Goal: Task Accomplishment & Management: Manage account settings

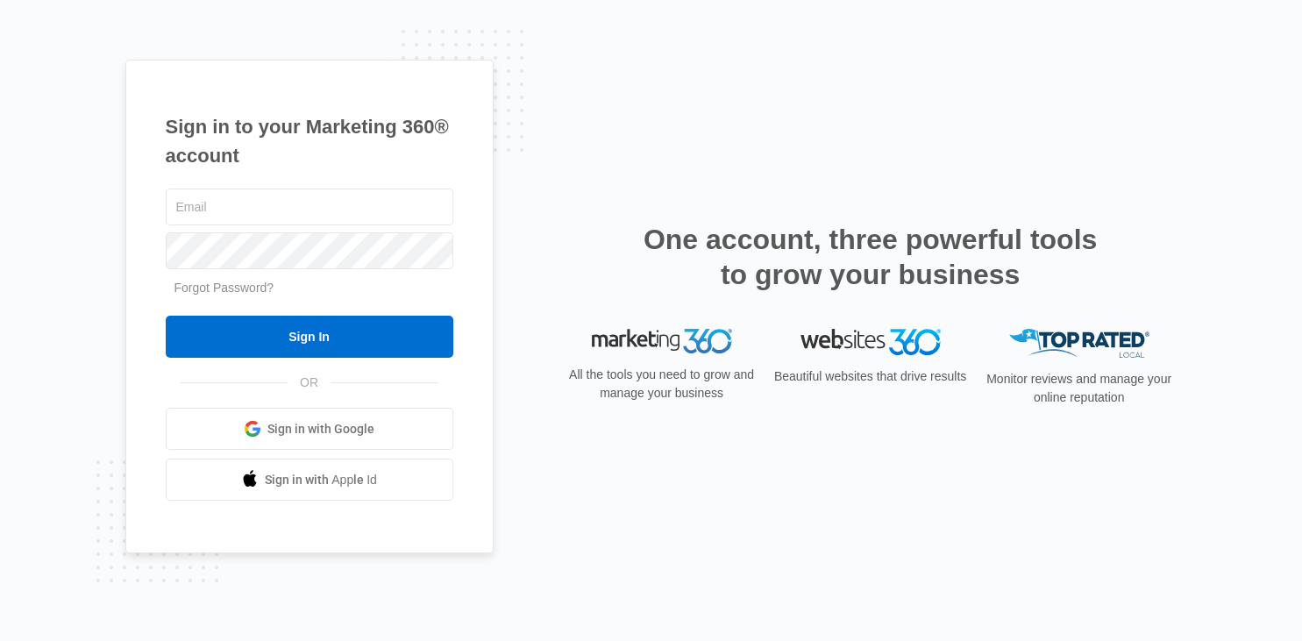
click at [430, 213] on keeper-lock "Open Keeper Popup" at bounding box center [434, 206] width 21 height 21
type input "bt4him@gmail.com"
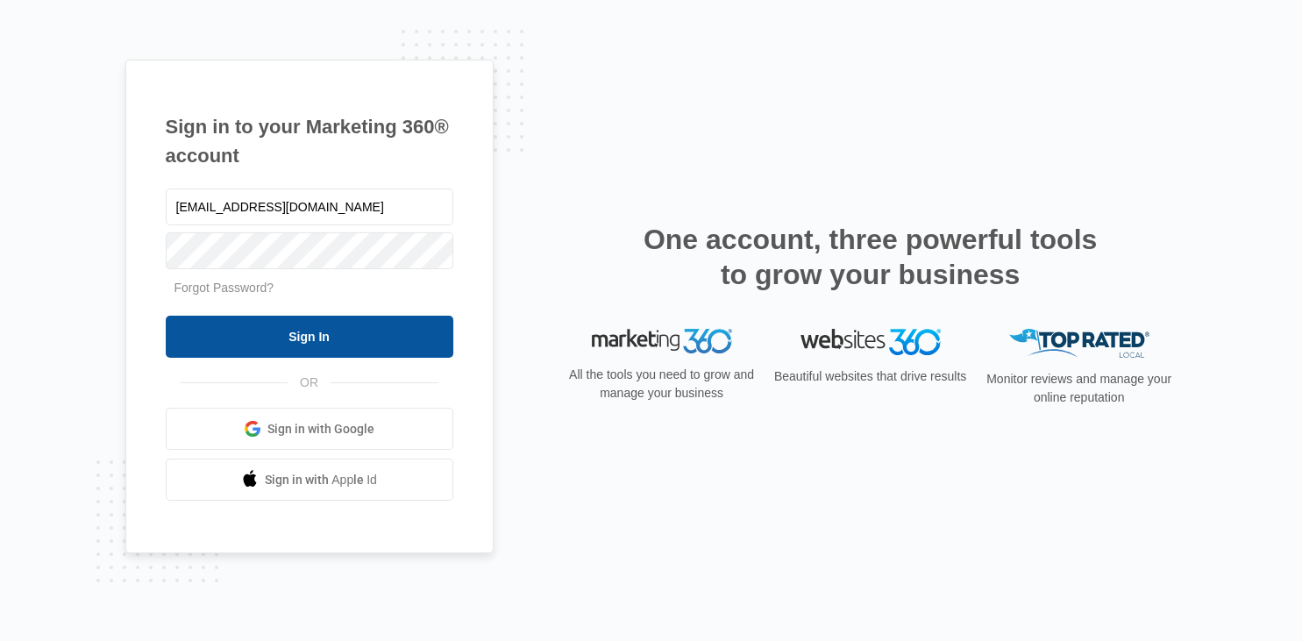
click at [350, 344] on input "Sign In" at bounding box center [310, 337] width 288 height 42
